Goal: Task Accomplishment & Management: Use online tool/utility

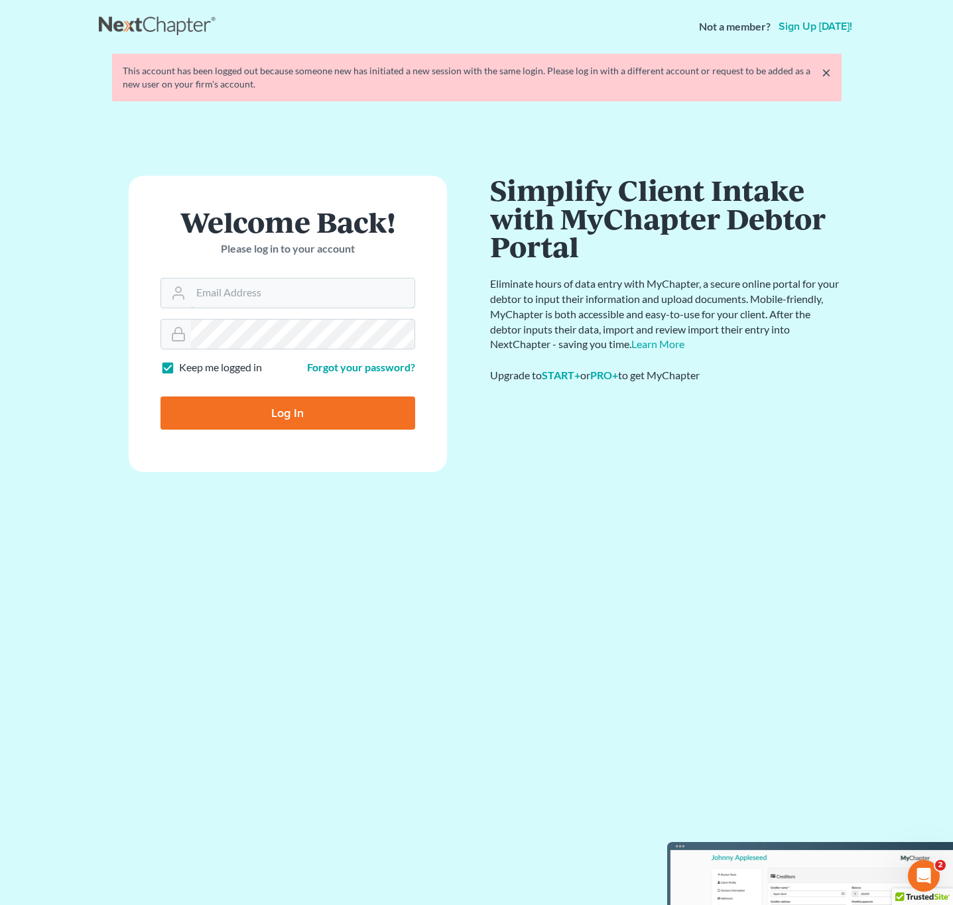
type input "[EMAIL_ADDRESS][DOMAIN_NAME]"
click at [279, 418] on input "Log In" at bounding box center [288, 413] width 255 height 33
type input "Thinking..."
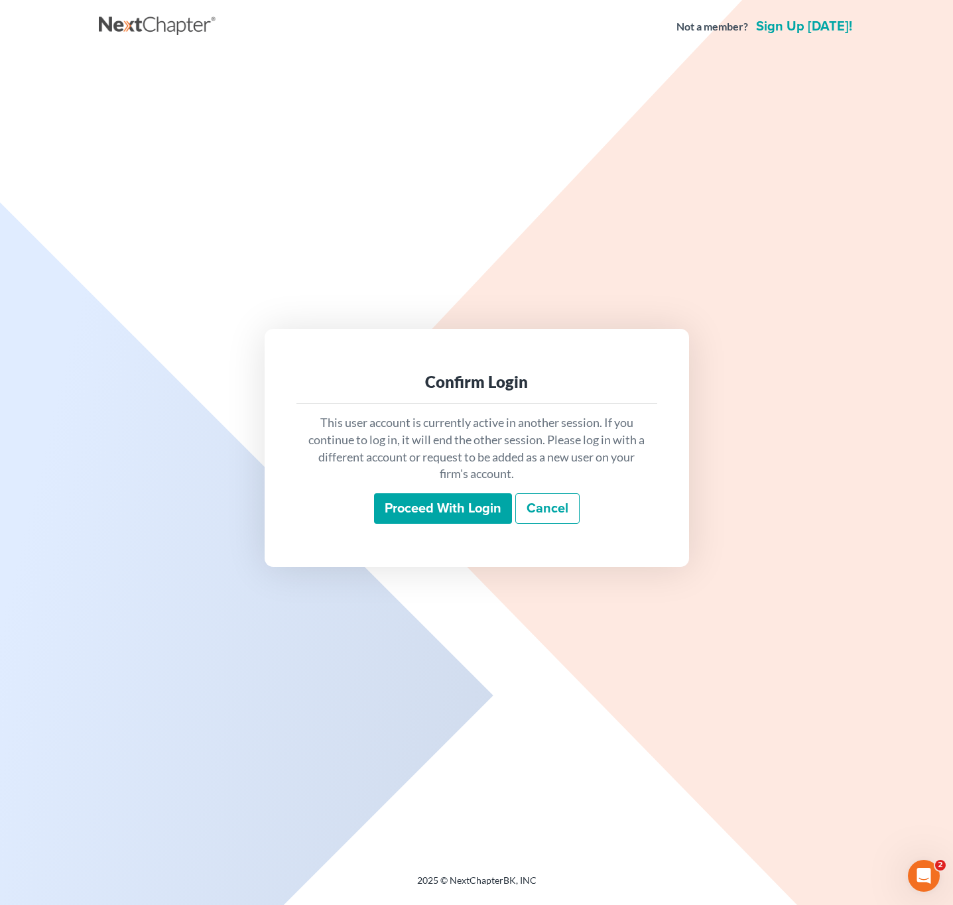
click at [492, 508] on input "Proceed with login" at bounding box center [443, 509] width 138 height 31
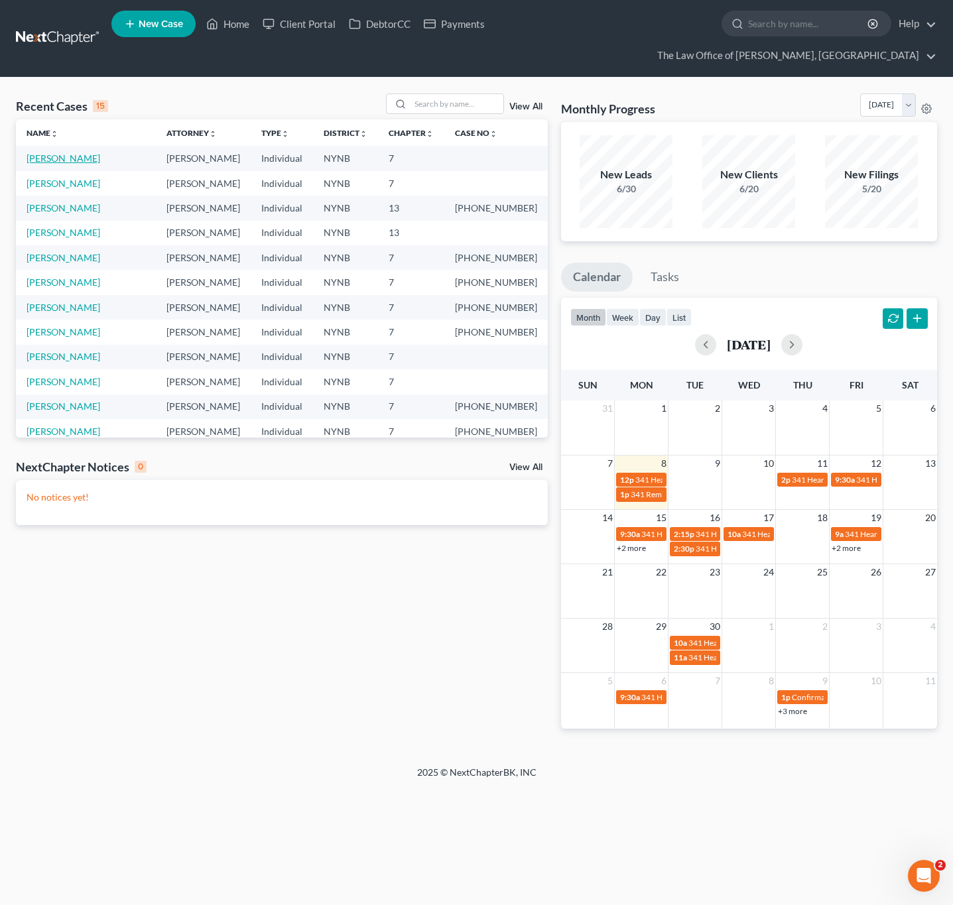
click at [84, 157] on link "[PERSON_NAME]" at bounding box center [64, 158] width 74 height 11
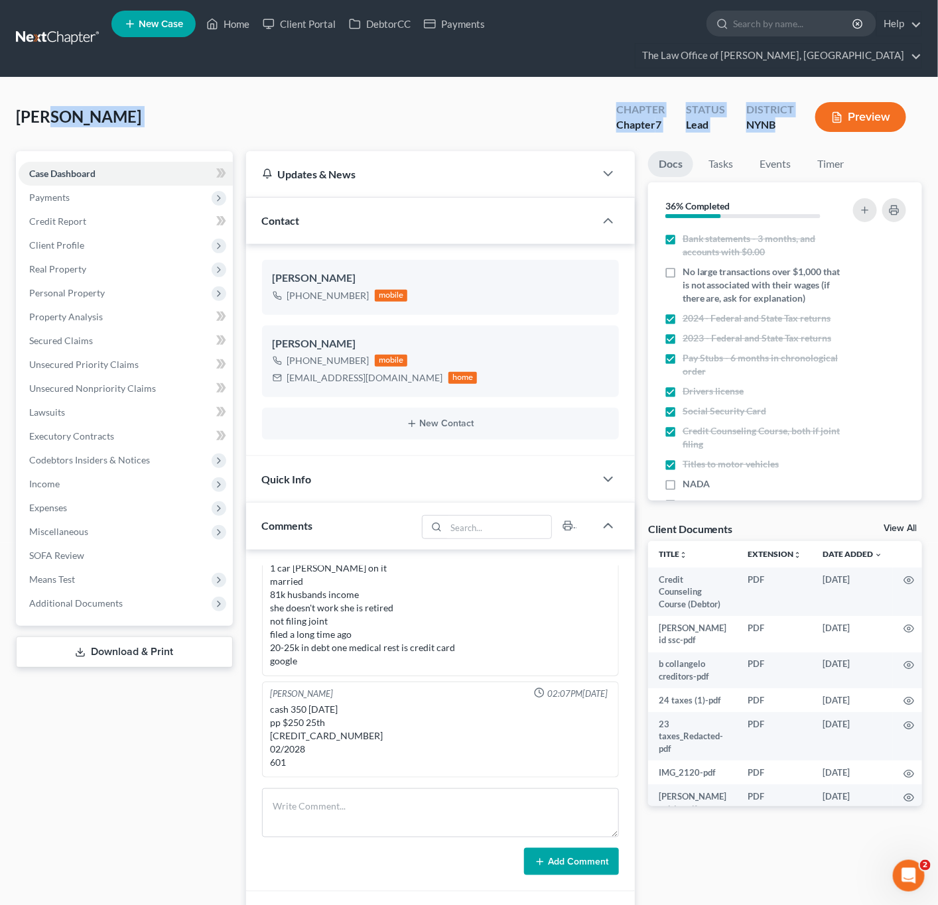
scroll to position [852, 0]
drag, startPoint x: 778, startPoint y: 130, endPoint x: 10, endPoint y: 125, distance: 768.2
click at [5, 125] on div "[PERSON_NAME] Upgraded Chapter Chapter 7 Status Lead District NYNB Preview Peti…" at bounding box center [469, 816] width 938 height 1477
